Goal: Ask a question: Seek information or help from site administrators or community

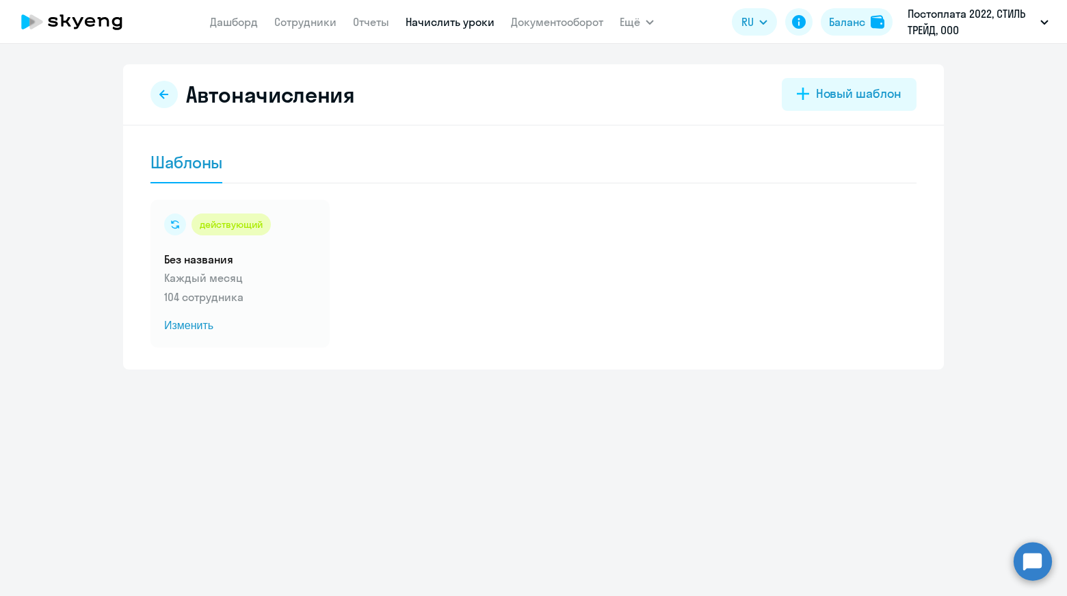
click at [1030, 562] on circle at bounding box center [1033, 561] width 38 height 38
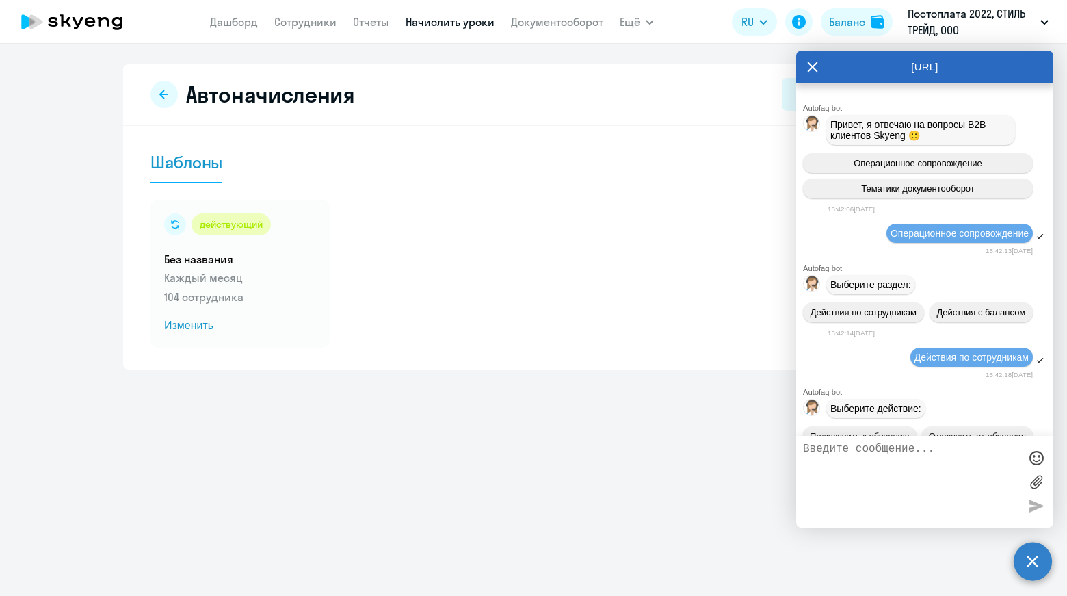
scroll to position [144284, 0]
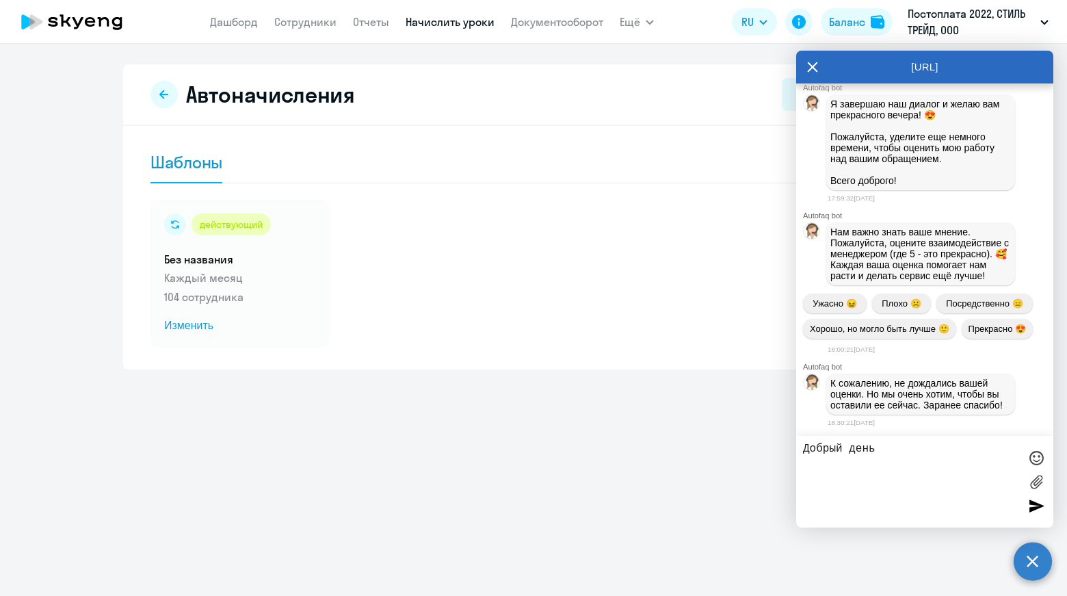
type textarea "Добрый день!"
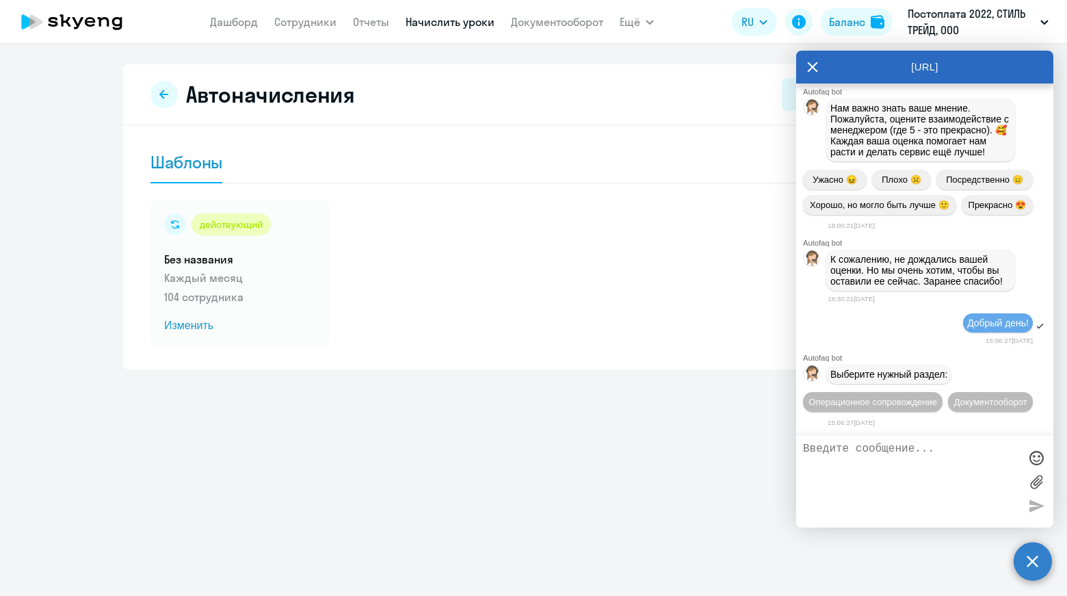
scroll to position [144435, 0]
click at [943, 392] on button "Операционное сопровождение" at bounding box center [873, 402] width 140 height 20
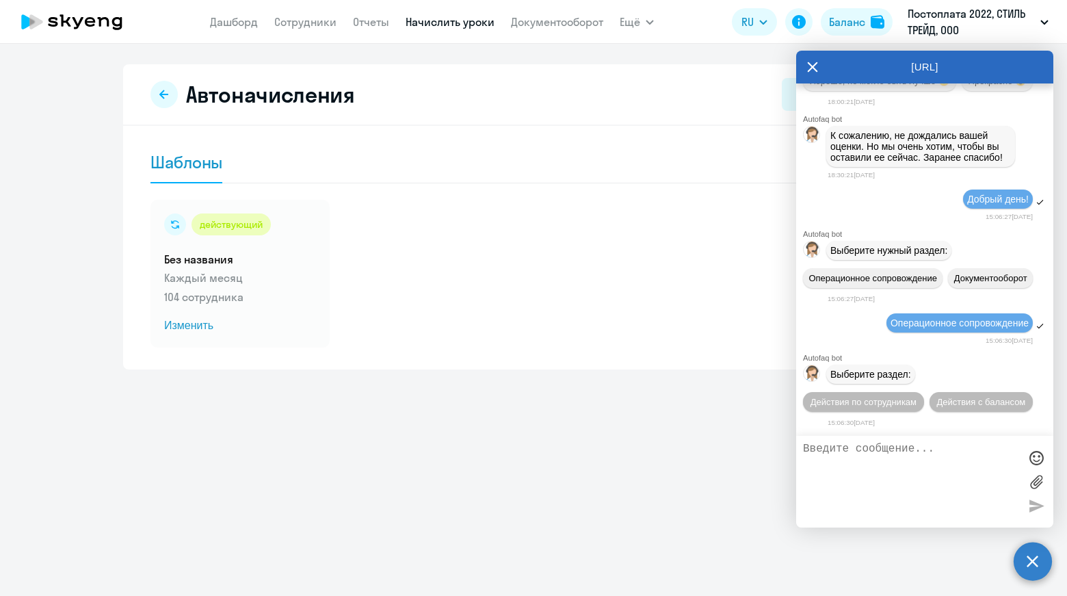
scroll to position [144586, 0]
click at [917, 397] on span "Действия по сотрудникам" at bounding box center [864, 402] width 106 height 10
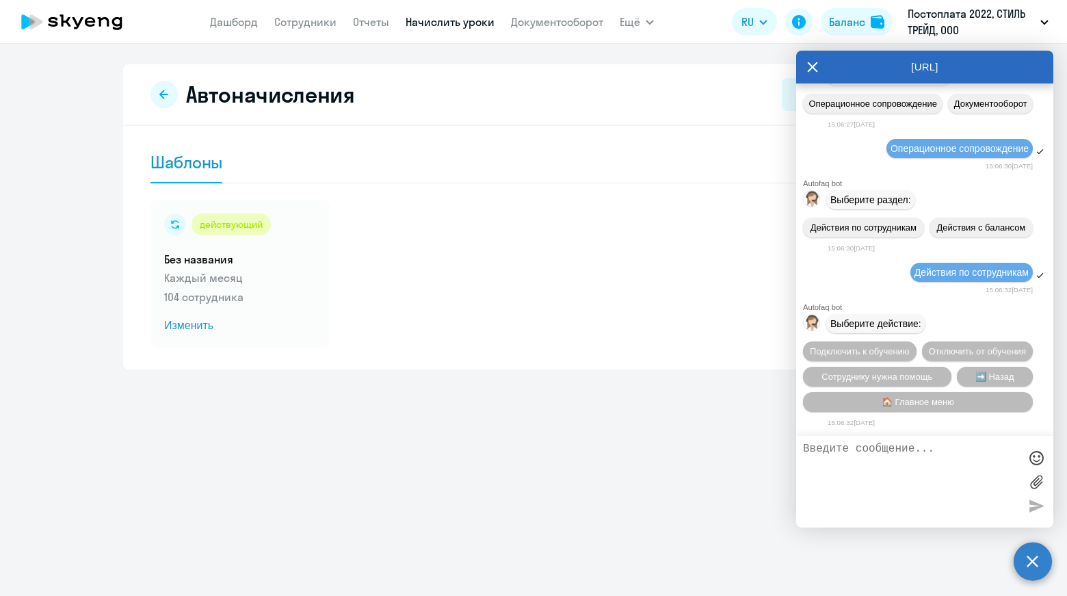
scroll to position [144792, 0]
click at [896, 373] on span "Сотруднику нужна помощь" at bounding box center [877, 376] width 111 height 10
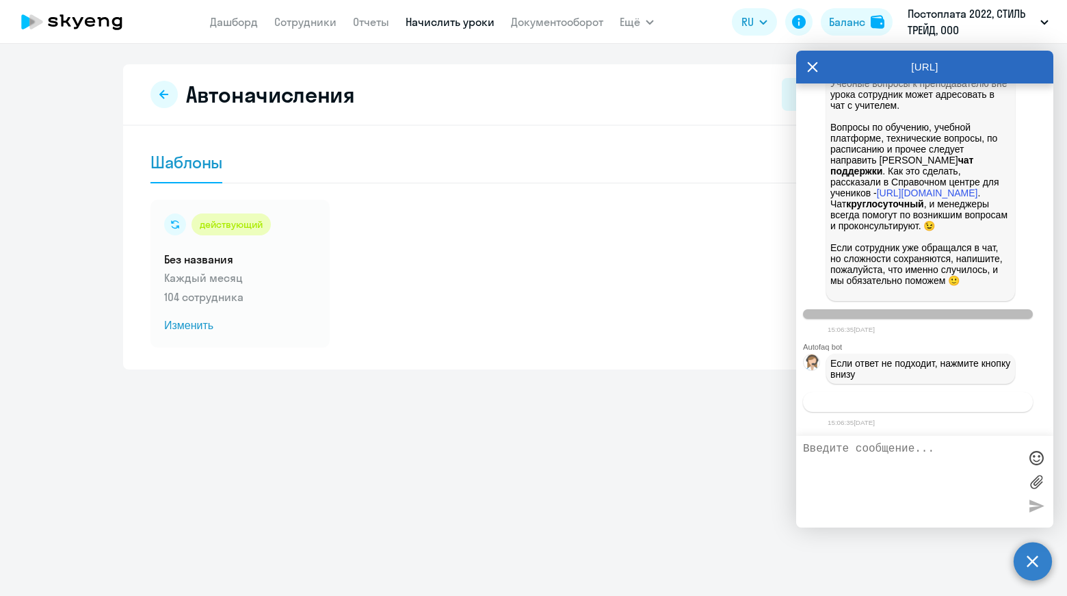
scroll to position [145267, 0]
click at [903, 404] on span "Связаться с менеджером" at bounding box center [917, 402] width 105 height 10
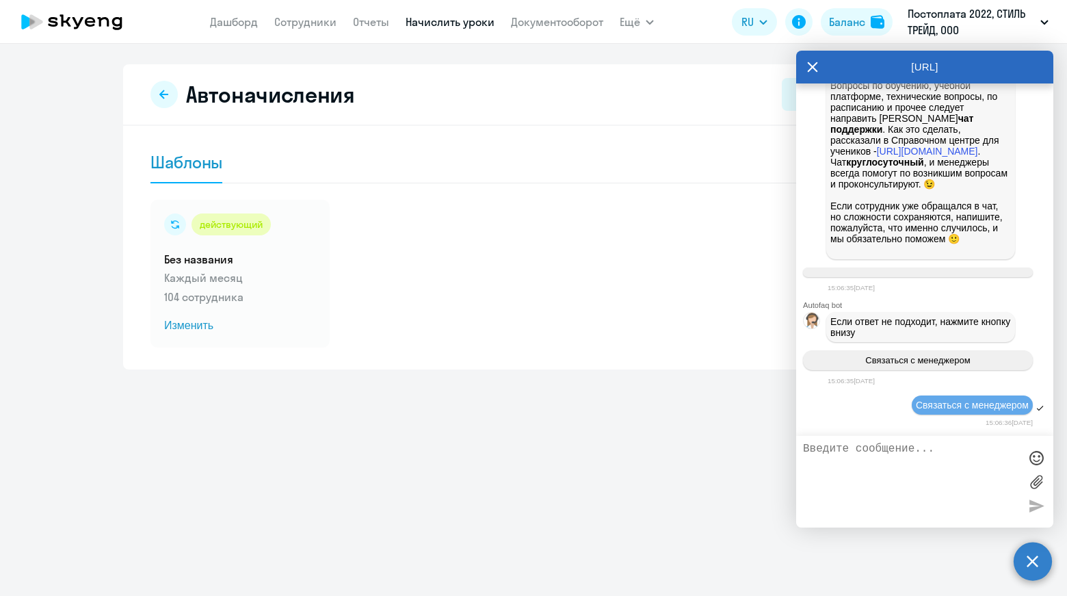
scroll to position [145309, 0]
click at [857, 454] on textarea at bounding box center [911, 482] width 216 height 78
paste textarea "[PERSON_NAME]"
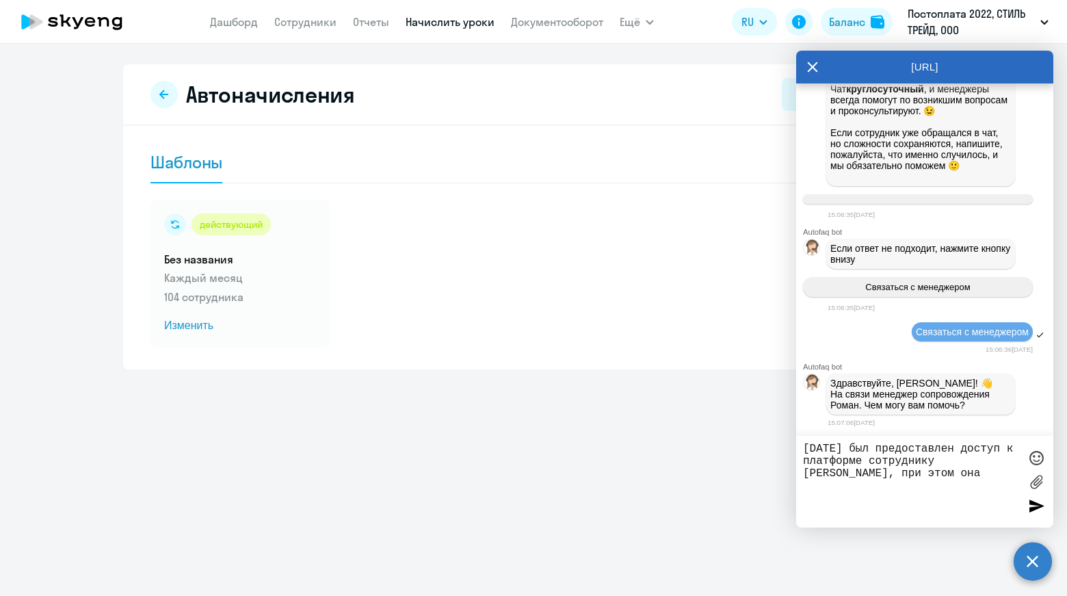
scroll to position [145385, 0]
click at [804, 447] on textarea "[DATE] был предоставлен доступ к платформе сотруднику [PERSON_NAME], при этом о…" at bounding box center [911, 482] width 216 height 78
click at [992, 501] on textarea "Добрый день! [DATE] был предоставлен доступ к платформе сотруднику [PERSON_NAME…" at bounding box center [911, 482] width 216 height 78
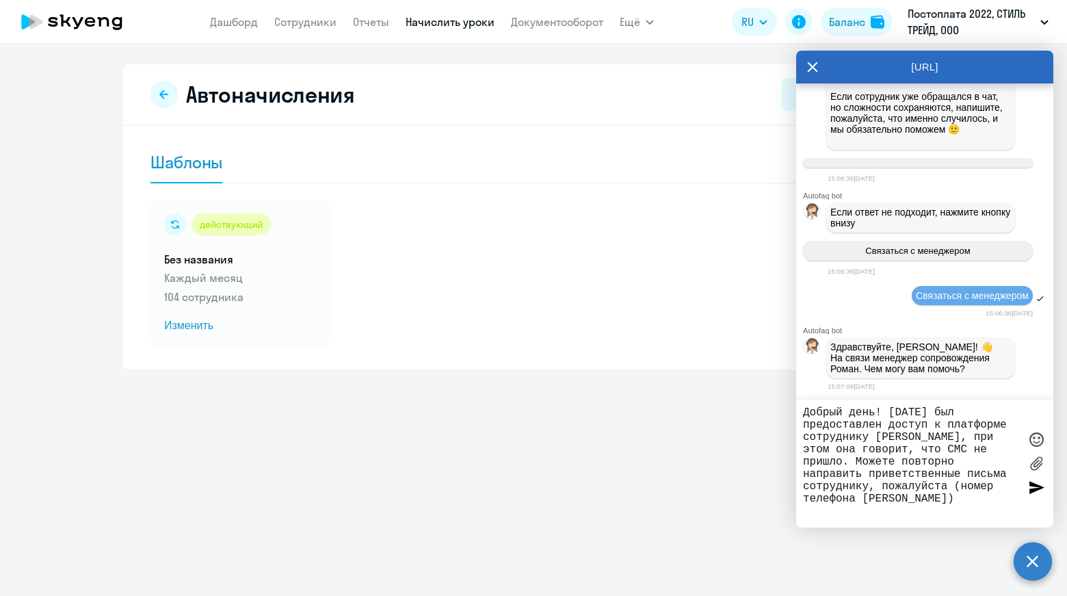
click at [856, 515] on textarea "Добрый день! [DATE] был предоставлен доступ к платформе сотруднику [PERSON_NAME…" at bounding box center [911, 463] width 216 height 114
type textarea "Добрый день! [DATE] был предоставлен доступ к платформе сотруднику [PERSON_NAME…"
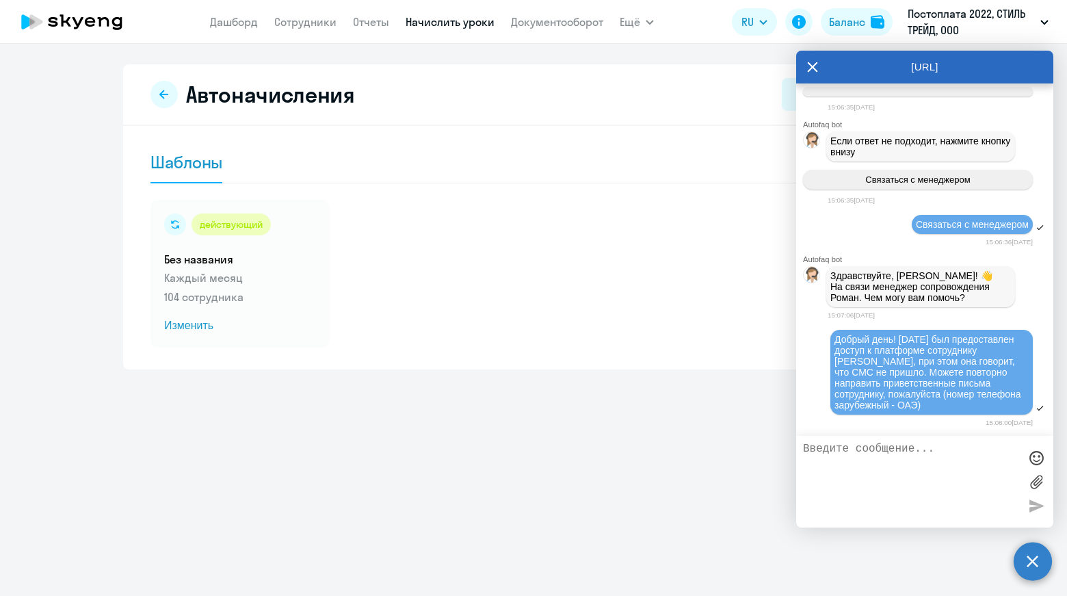
scroll to position [145504, 0]
click at [319, 26] on link "Сотрудники" at bounding box center [305, 22] width 62 height 14
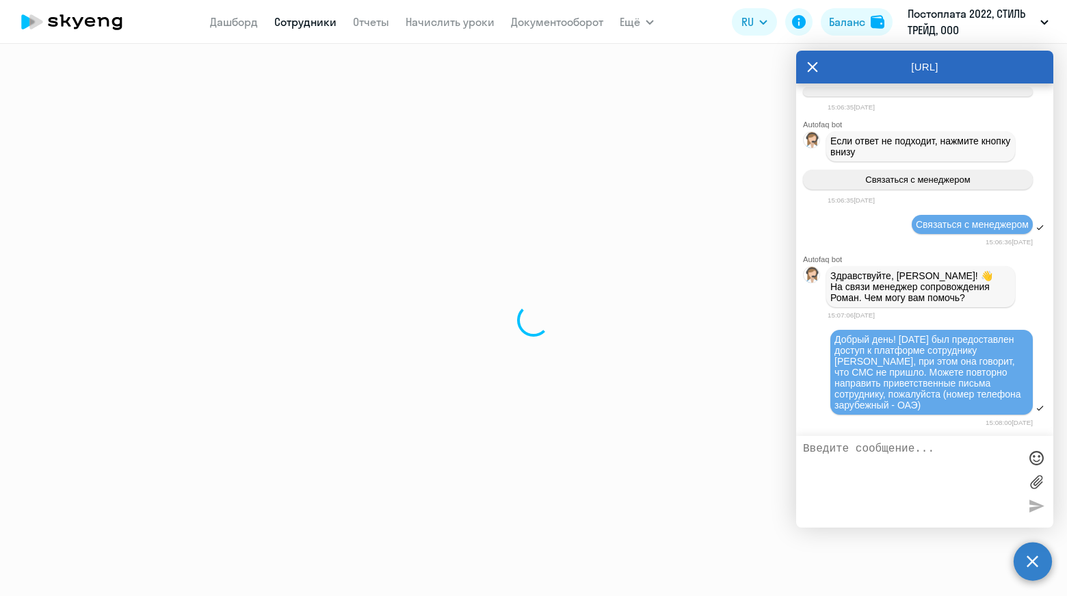
select select "30"
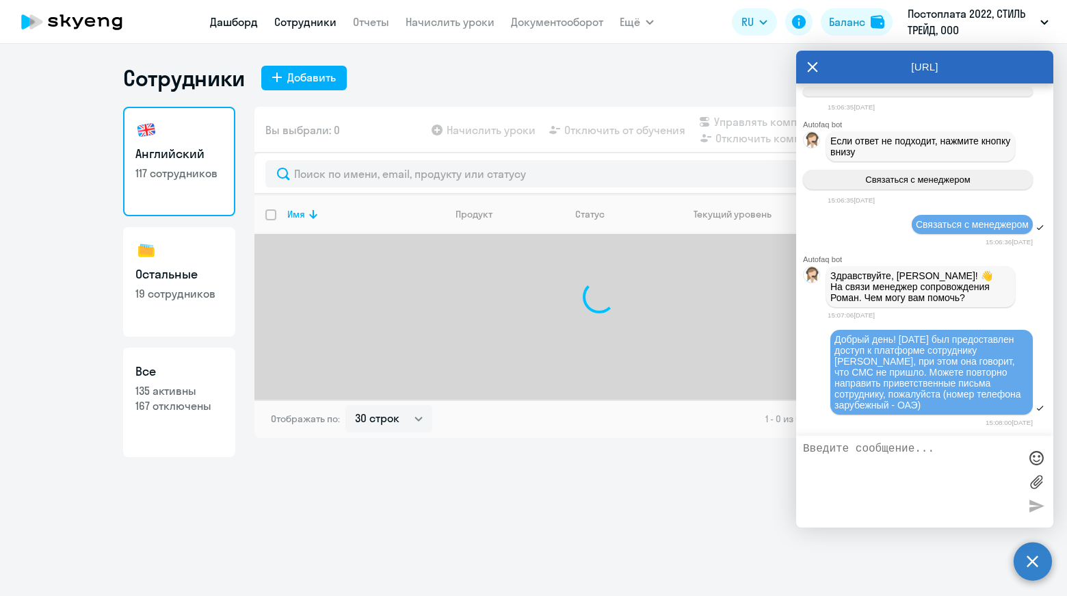
click at [220, 17] on link "Дашборд" at bounding box center [234, 22] width 48 height 14
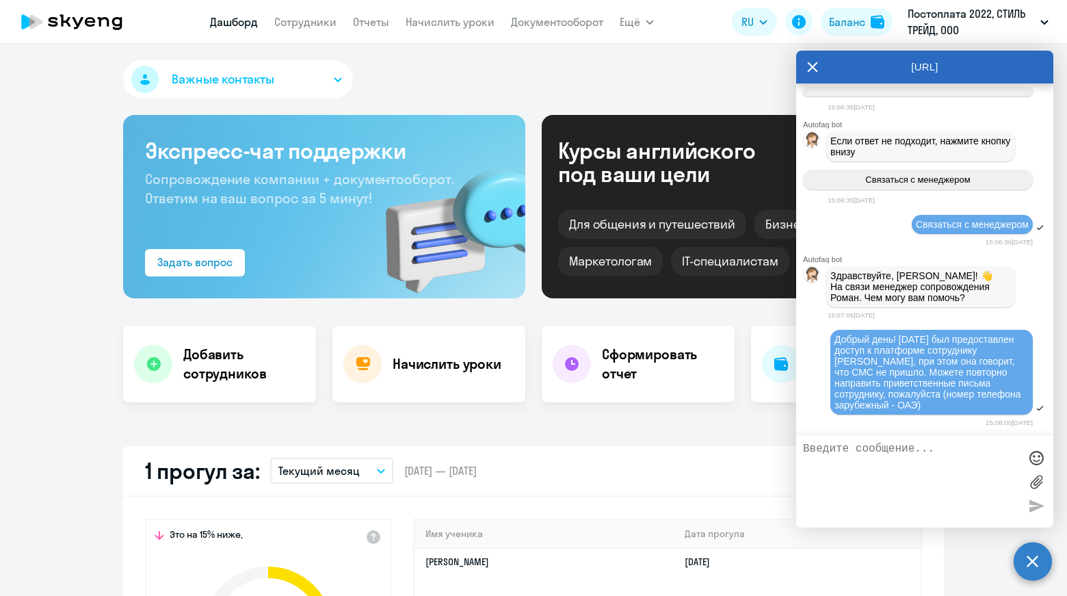
click at [813, 66] on icon at bounding box center [813, 67] width 10 height 10
click at [811, 68] on div "Важные контакты" at bounding box center [533, 82] width 821 height 44
click at [703, 131] on div "Курсы английского под ваши цели Для общения и путешествий [PERSON_NAME] и коман…" at bounding box center [743, 206] width 402 height 183
click at [808, 69] on div "Важные контакты" at bounding box center [533, 82] width 821 height 44
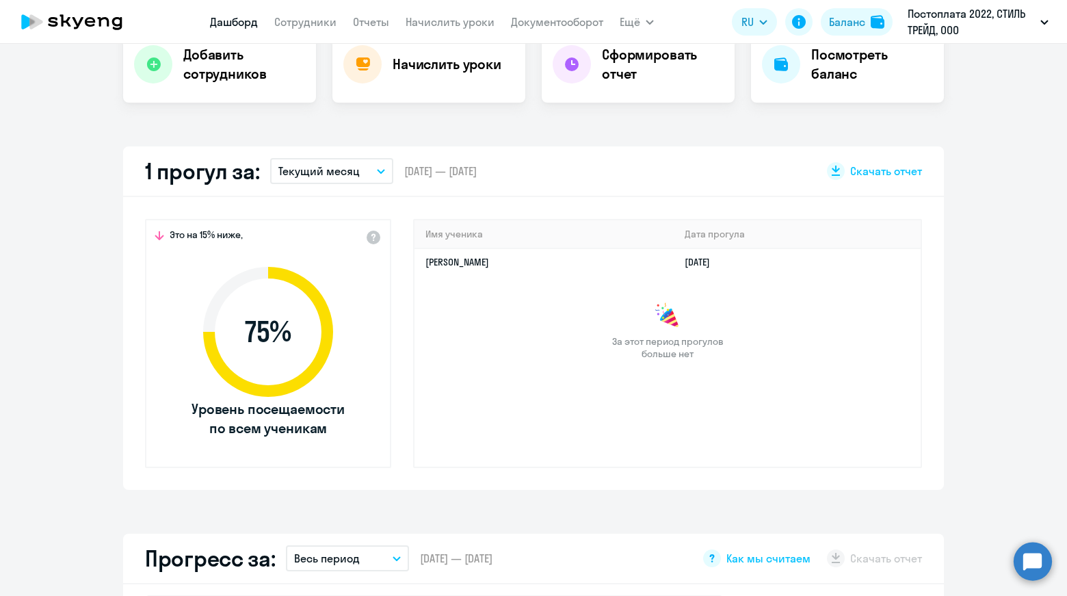
scroll to position [274, 0]
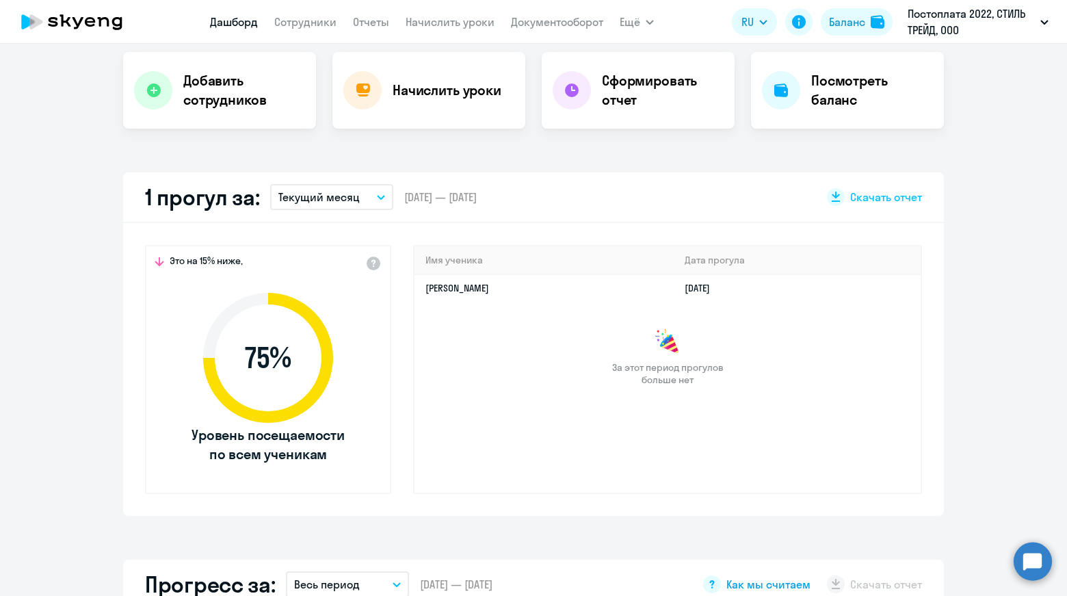
select select "30"
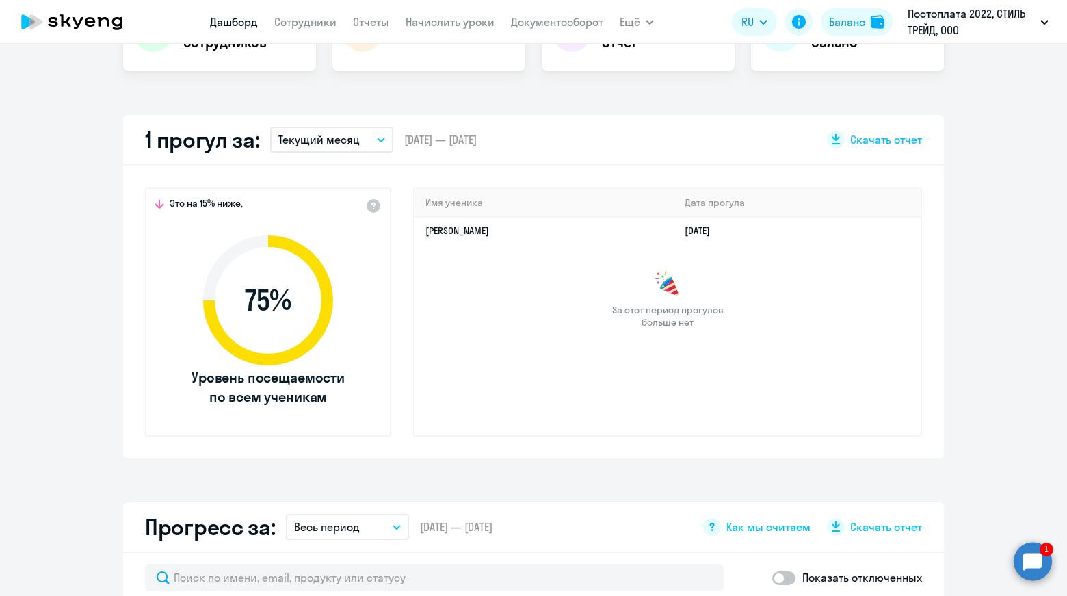
scroll to position [342, 0]
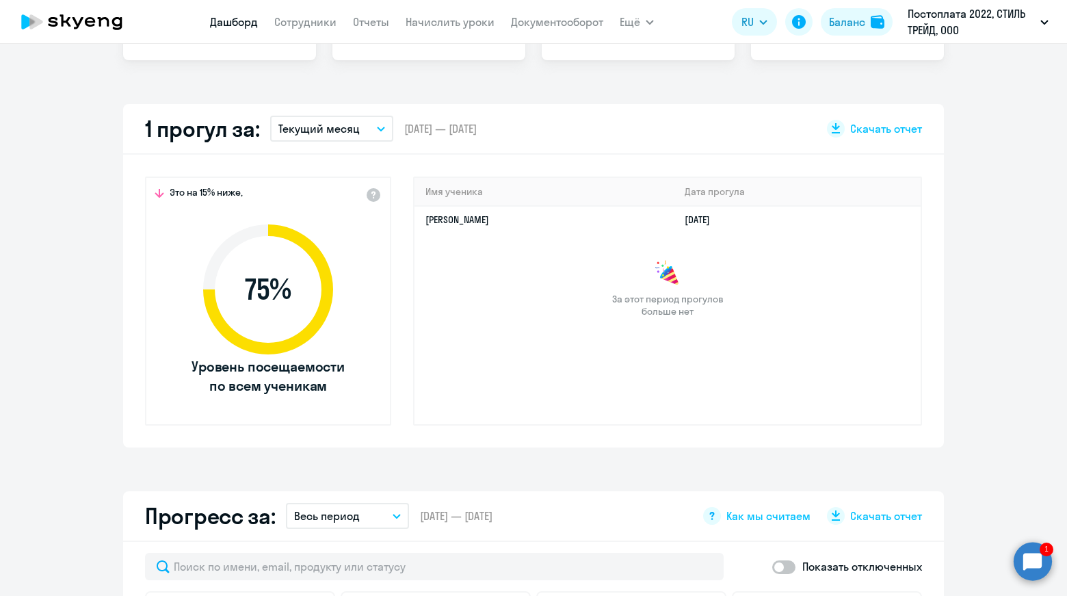
drag, startPoint x: 1036, startPoint y: 568, endPoint x: 1002, endPoint y: 532, distance: 48.9
click at [1036, 568] on circle at bounding box center [1033, 561] width 38 height 38
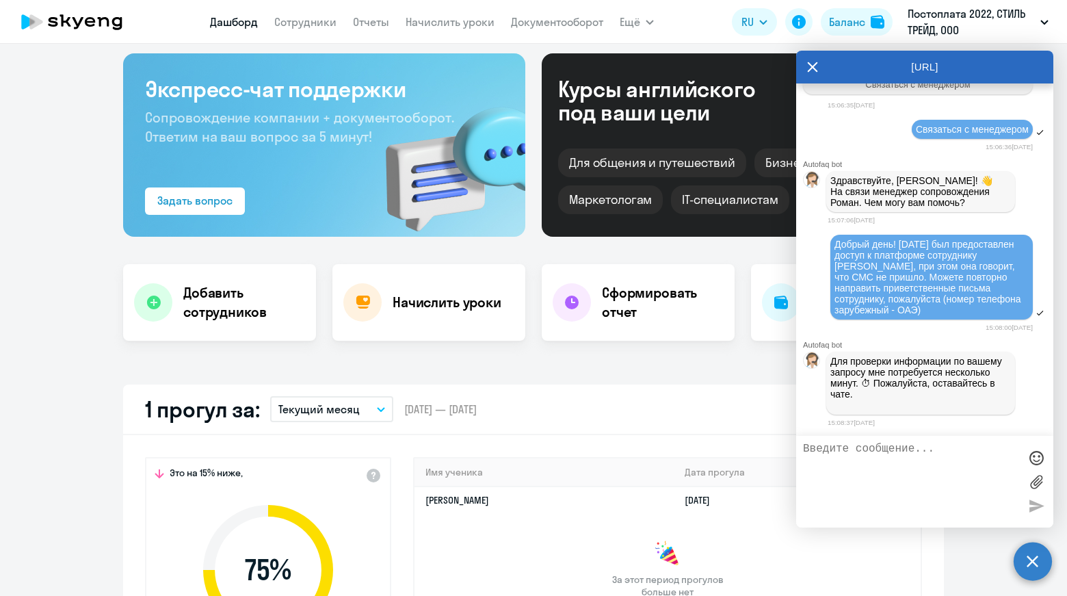
scroll to position [0, 0]
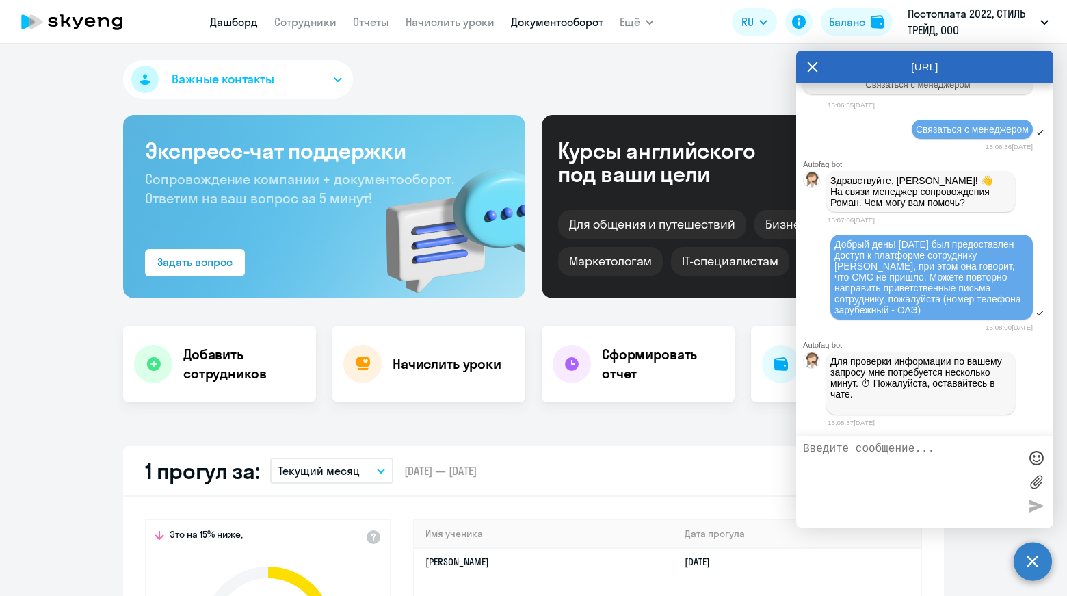
click at [559, 25] on link "Документооборот" at bounding box center [557, 22] width 92 height 14
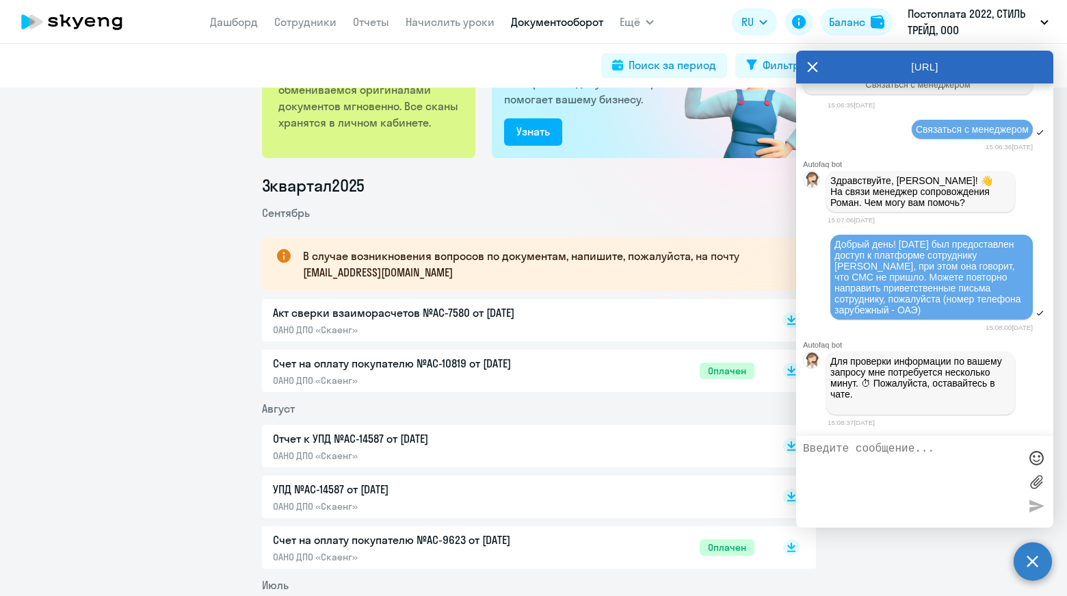
scroll to position [137, 0]
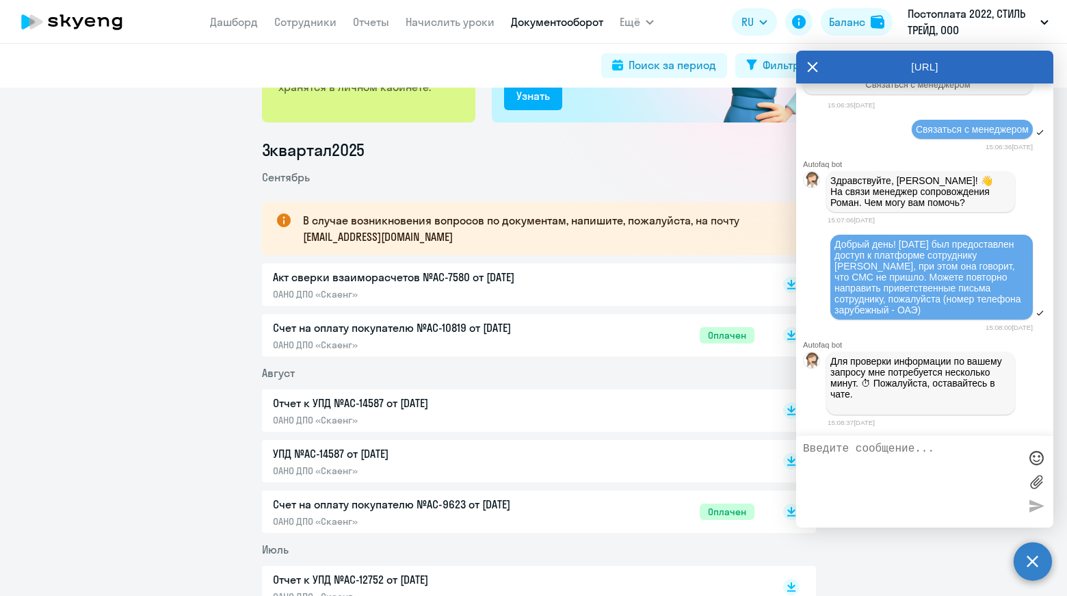
click at [545, 286] on div "Акт сверки взаиморасчетов №AC-7580 от [DATE] ОАНО ДПО «Скаенг»" at bounding box center [416, 284] width 287 height 31
click at [808, 64] on icon at bounding box center [812, 67] width 11 height 33
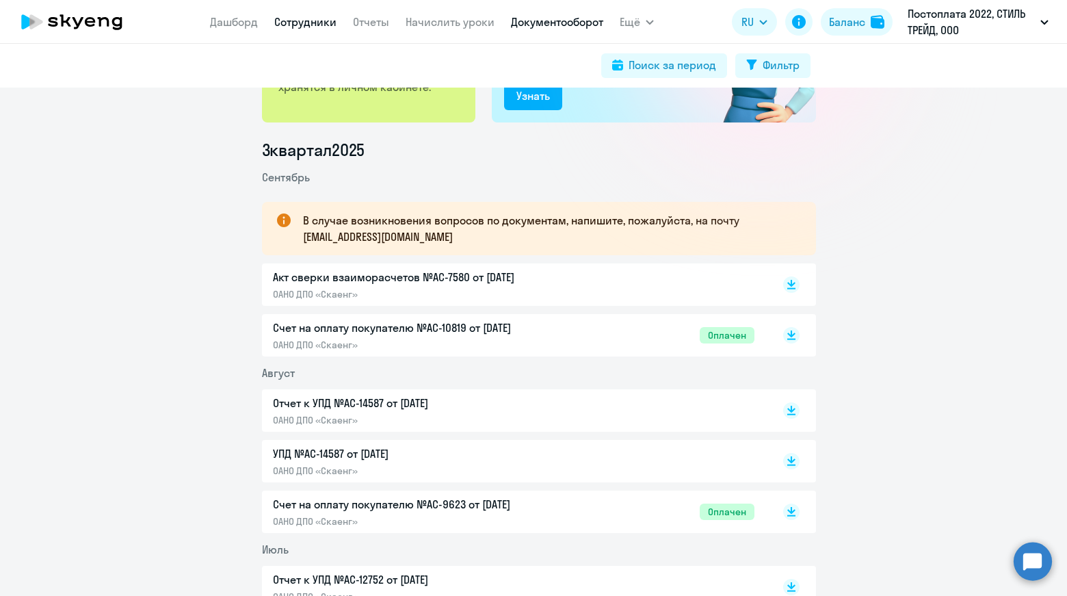
click at [317, 25] on link "Сотрудники" at bounding box center [305, 22] width 62 height 14
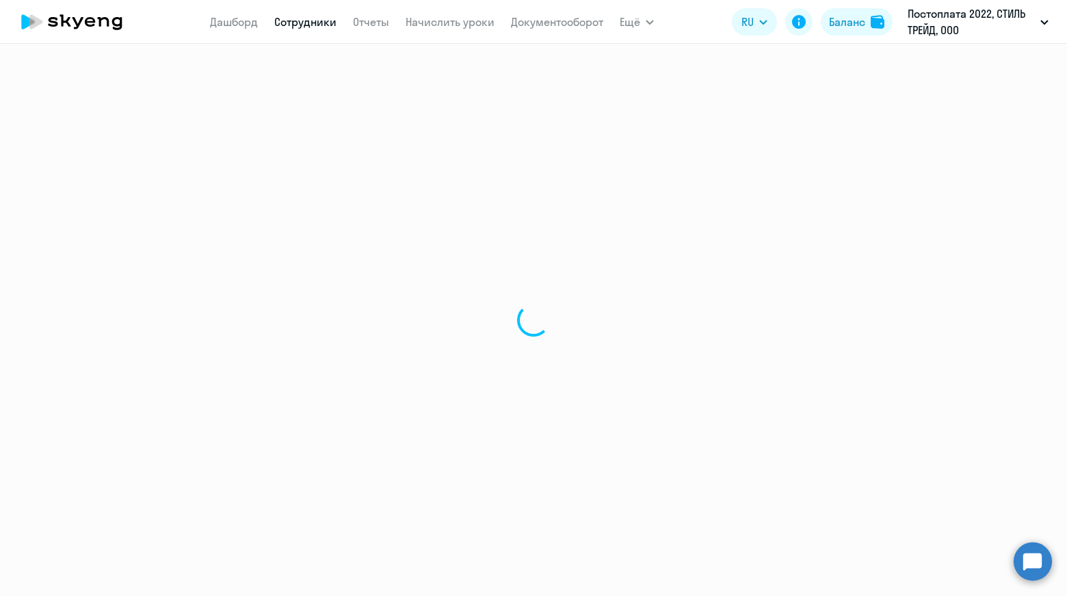
select select "30"
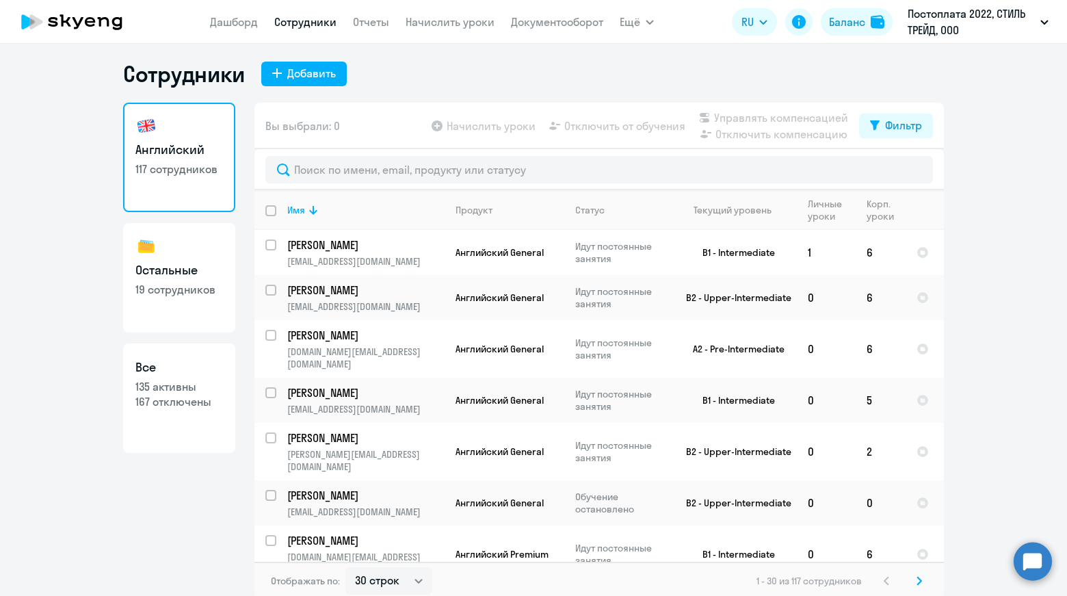
scroll to position [8, 0]
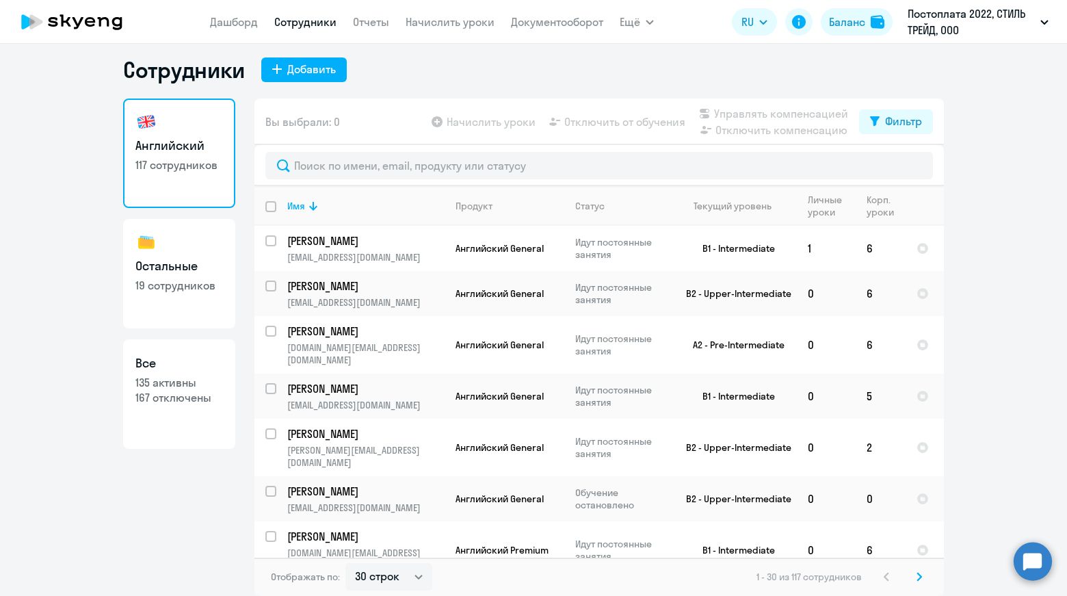
click at [1035, 564] on circle at bounding box center [1033, 561] width 38 height 38
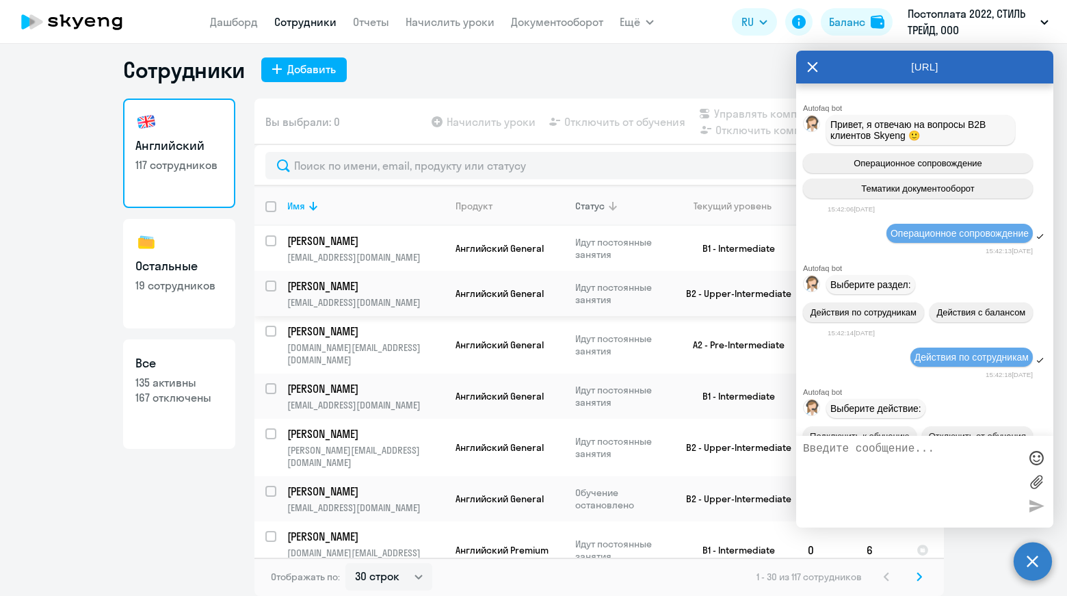
scroll to position [145725, 0]
